Goal: Task Accomplishment & Management: Manage account settings

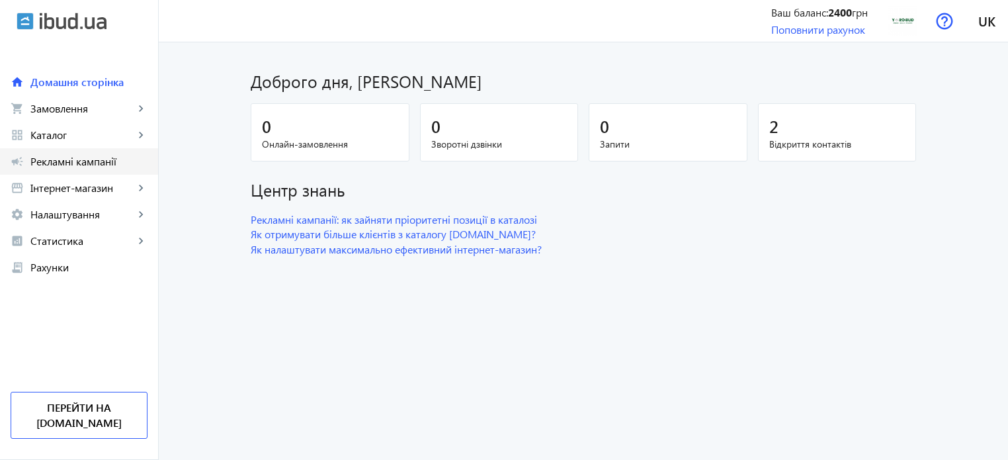
click at [53, 162] on span "Рекламні кампанії" at bounding box center [88, 161] width 117 height 13
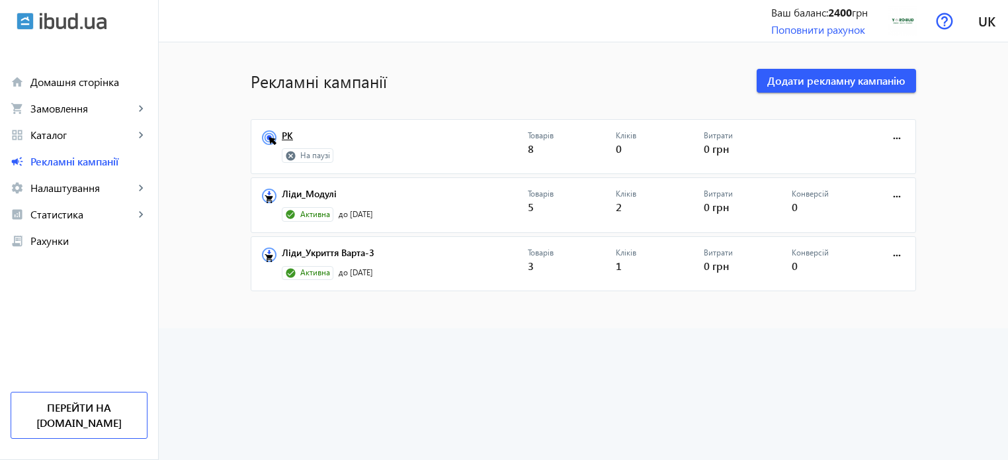
click at [416, 148] on link "РК" at bounding box center [405, 139] width 246 height 19
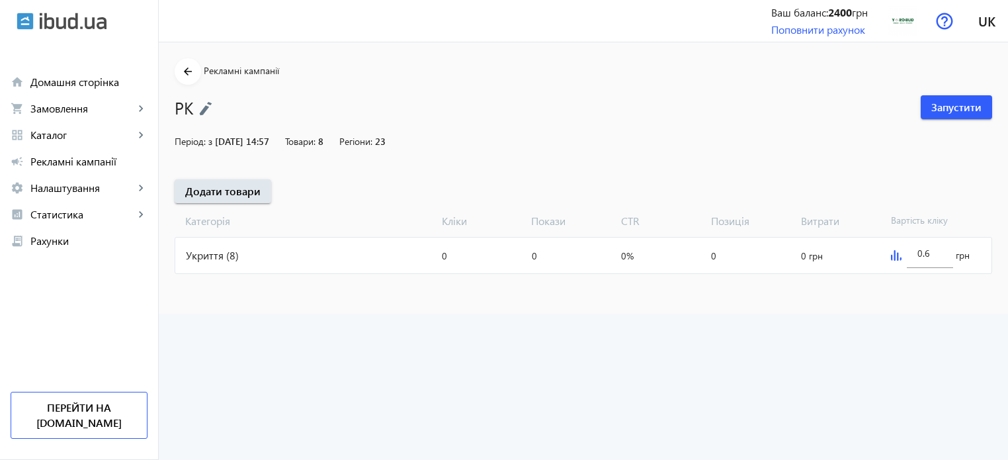
click at [251, 135] on span "05.08.2025 14:57" at bounding box center [242, 141] width 54 height 13
click at [202, 103] on img at bounding box center [205, 108] width 13 height 15
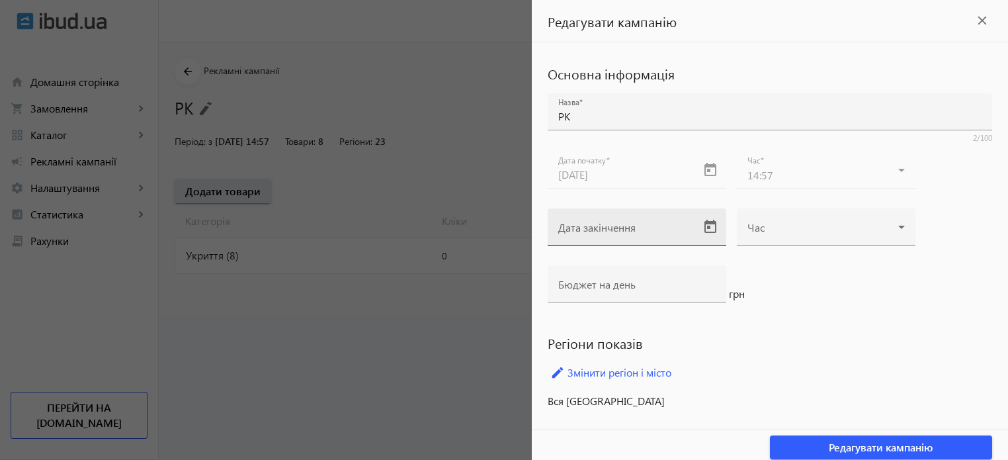
click at [643, 217] on div "Дата закінчення" at bounding box center [625, 226] width 134 height 37
click at [703, 232] on span "Open calendar" at bounding box center [711, 227] width 32 height 32
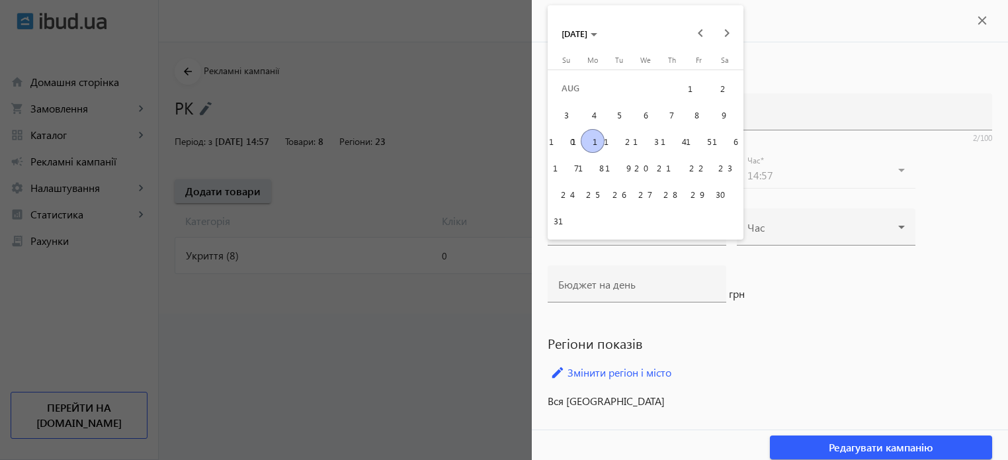
click at [585, 169] on span "18" at bounding box center [593, 167] width 24 height 24
type input "18.08.2025"
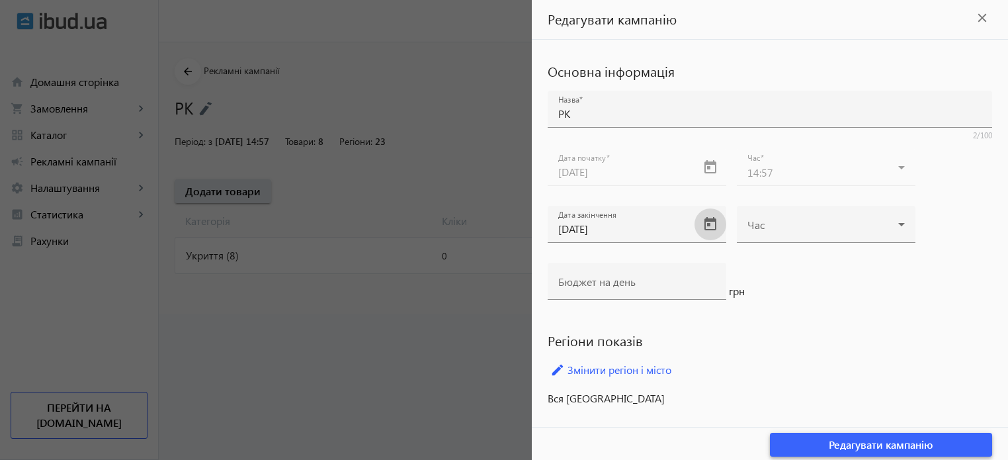
scroll to position [5, 0]
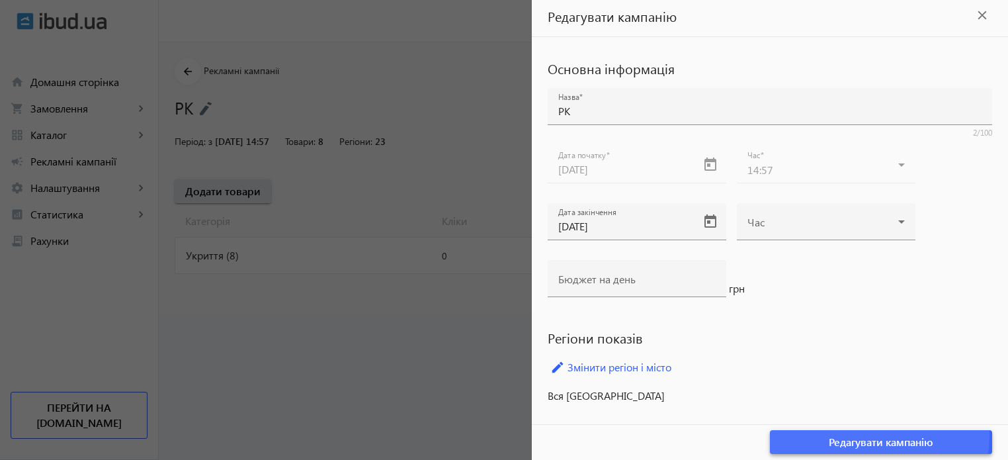
click at [846, 435] on span "Редагувати кампанію" at bounding box center [881, 442] width 105 height 15
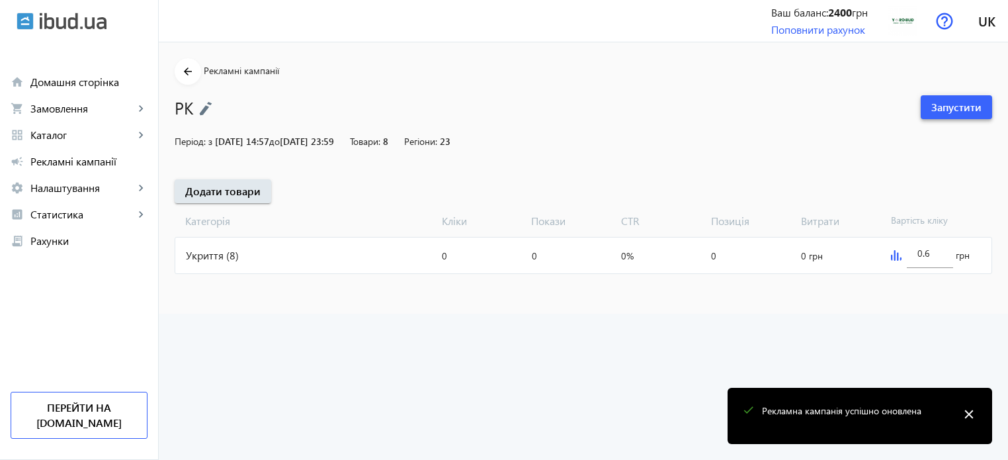
click at [937, 110] on span "Запустити" at bounding box center [957, 107] width 50 height 15
click at [180, 75] on mat-icon "arrow_back" at bounding box center [188, 72] width 17 height 17
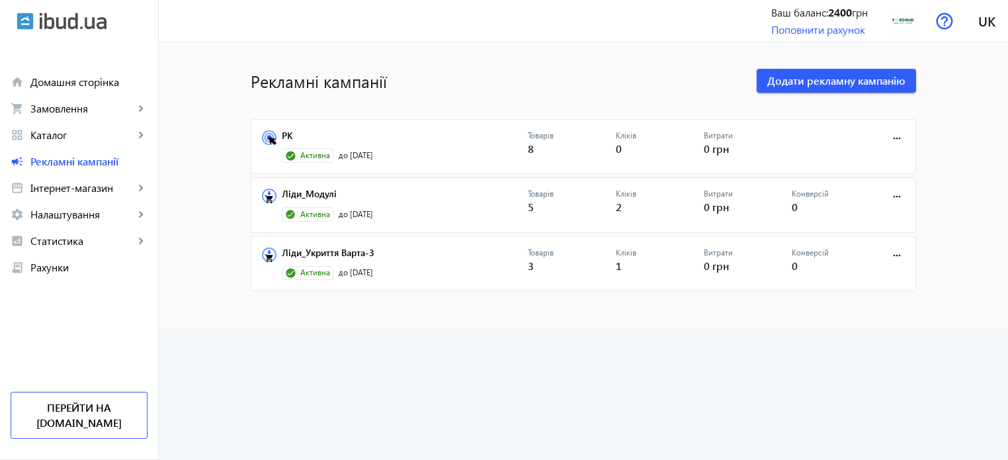
click at [570, 343] on advertising-list "Рекламні кампанії Додати рекламну кампанію РК Активна до [DATE] Товарів 8 Клікі…" at bounding box center [584, 250] width 850 height 417
click at [623, 386] on advertising-list "Рекламні кампанії Додати рекламну кампанію РК Активна до [DATE] Товарів 8 Клікі…" at bounding box center [584, 250] width 850 height 417
